Goal: Check status

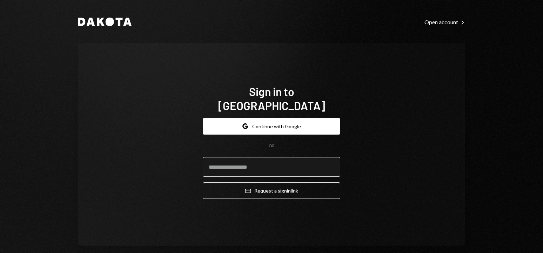
click at [267, 159] on input "email" at bounding box center [272, 167] width 138 height 20
click at [275, 47] on div "Sign in to [GEOGRAPHIC_DATA] Google Continue with Google OR Email Request a sig…" at bounding box center [271, 144] width 387 height 202
click at [264, 161] on input "email" at bounding box center [272, 167] width 138 height 20
type input "**********"
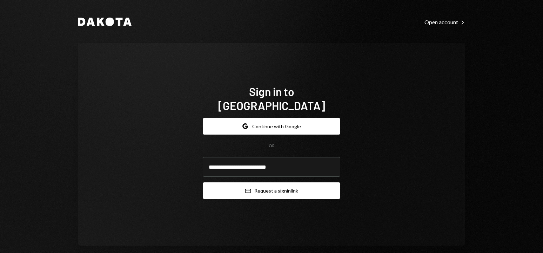
click at [257, 183] on button "Email Request a sign in link" at bounding box center [272, 190] width 138 height 16
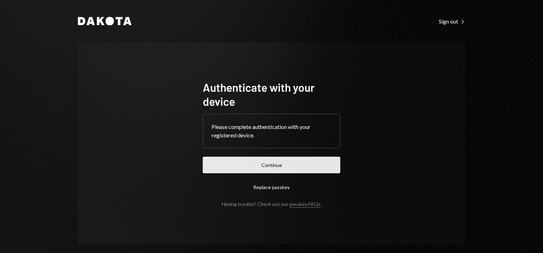
click at [277, 164] on button "Continue" at bounding box center [272, 164] width 138 height 16
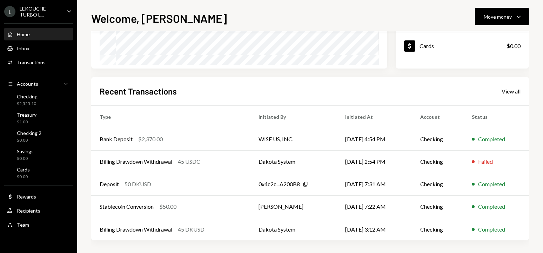
scroll to position [137, 0]
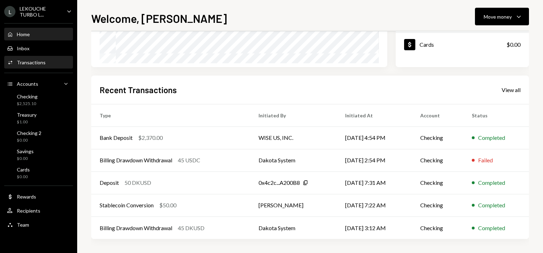
click at [43, 64] on div "Transactions" at bounding box center [31, 62] width 29 height 6
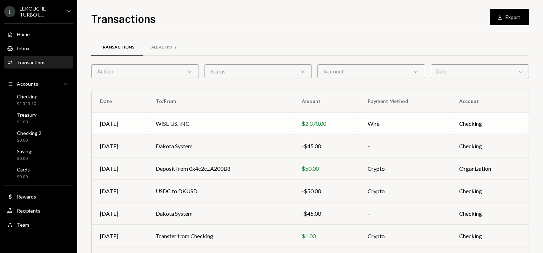
click at [219, 125] on td "WISE US, INC." at bounding box center [220, 123] width 146 height 22
